Goal: Entertainment & Leisure: Consume media (video, audio)

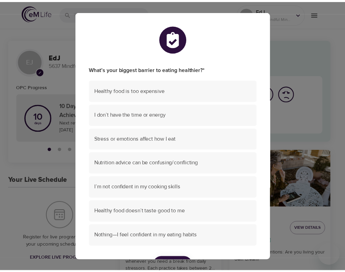
scroll to position [43, 0]
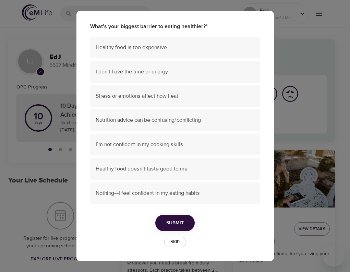
click at [175, 241] on span "Skip" at bounding box center [174, 242] width 15 height 8
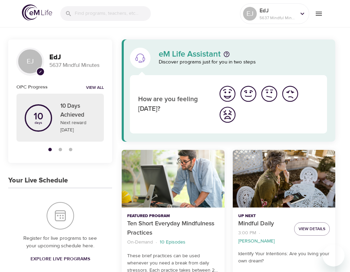
click at [175, 241] on p "10 Episodes" at bounding box center [173, 241] width 26 height 7
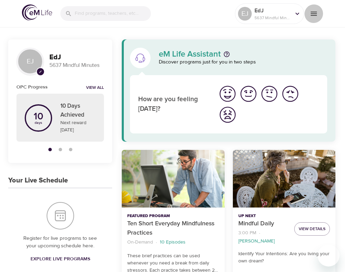
click at [315, 12] on icon "menu" at bounding box center [313, 14] width 8 height 8
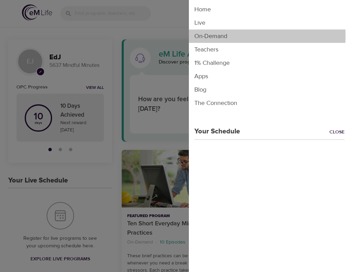
click at [204, 35] on li "On-Demand" at bounding box center [269, 35] width 161 height 13
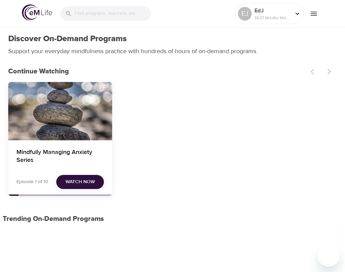
click at [73, 183] on span "Watch Now" at bounding box center [79, 181] width 29 height 9
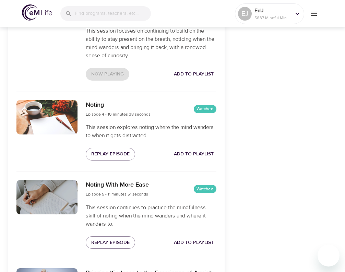
scroll to position [462, 0]
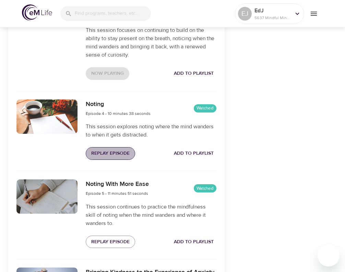
click at [116, 158] on span "Replay Episode" at bounding box center [110, 153] width 38 height 9
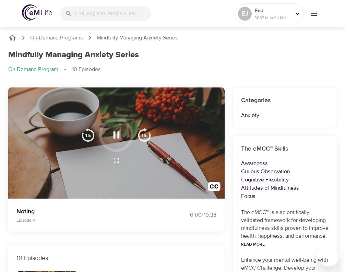
scroll to position [0, 0]
